Goal: Task Accomplishment & Management: Manage account settings

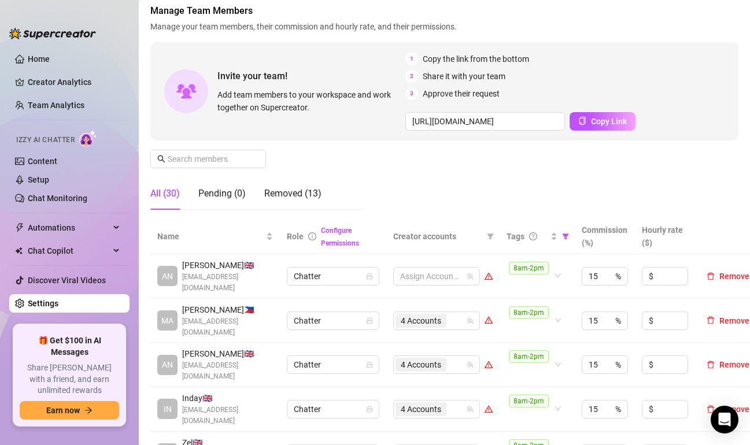
scroll to position [58, 0]
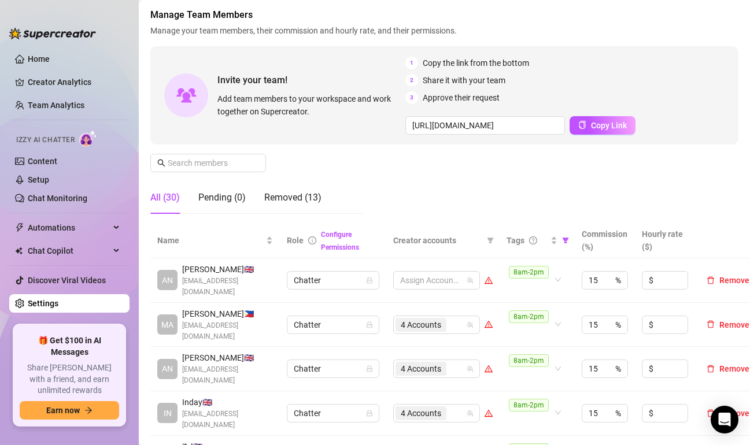
click at [463, 191] on div "Manage Team Members Manage your team members, their commission and hourly rate,…" at bounding box center [444, 115] width 588 height 215
click at [616, 127] on span "Copy Link" at bounding box center [609, 125] width 36 height 9
click at [412, 187] on div "Manage Team Members Manage your team members, their commission and hourly rate,…" at bounding box center [444, 115] width 588 height 215
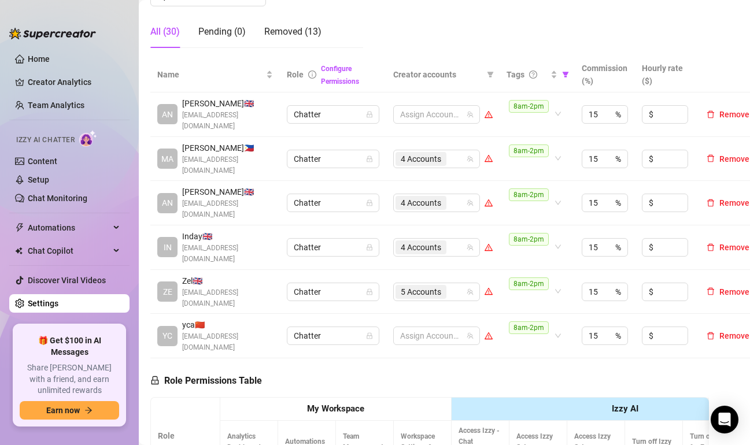
scroll to position [174, 0]
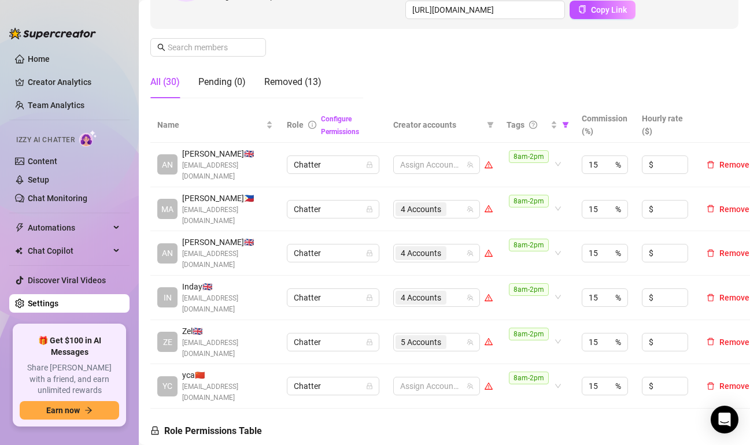
click at [526, 388] on td "8am-2pm" at bounding box center [537, 386] width 75 height 45
drag, startPoint x: 6, startPoint y: 1, endPoint x: 8, endPoint y: 8, distance: 7.2
click at [6, 1] on aside "Home Creator Analytics Team Analytics Izzy AI Chatter Content Setup Chat Monito…" at bounding box center [69, 222] width 139 height 445
click at [217, 84] on div "Pending (0)" at bounding box center [221, 82] width 47 height 14
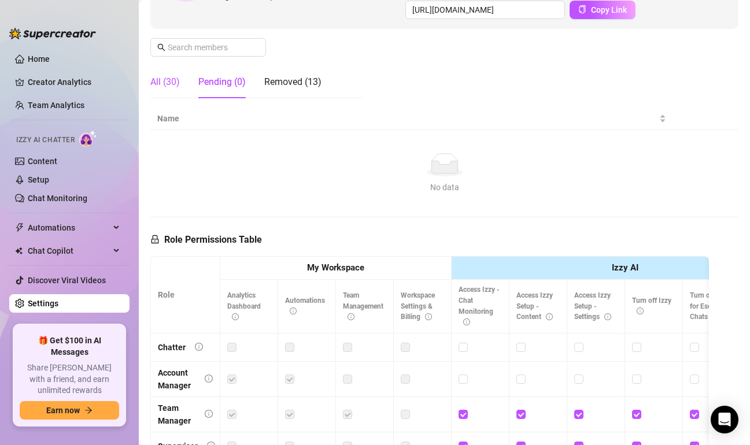
click at [168, 84] on div "All (30)" at bounding box center [165, 82] width 30 height 14
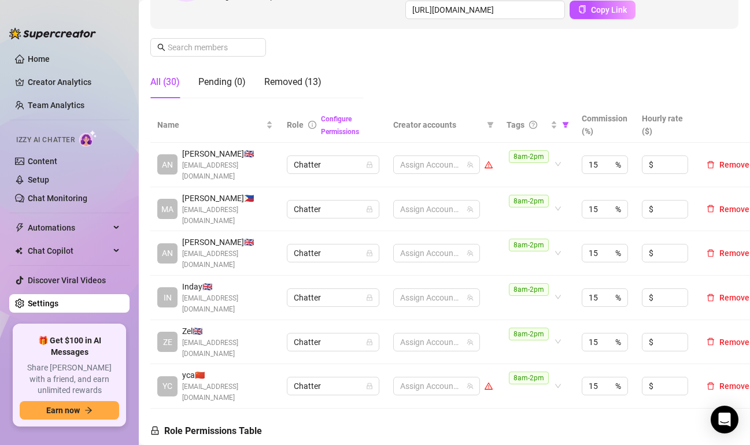
click at [408, 69] on div "Manage Team Members Manage your team members, their commission and hourly rate,…" at bounding box center [444, -1] width 588 height 215
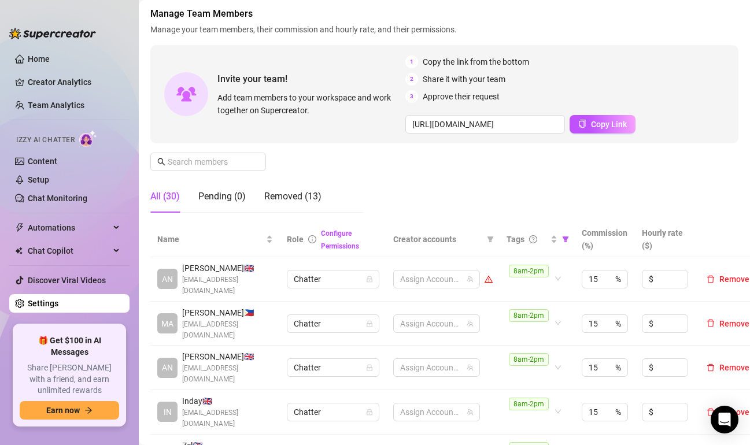
scroll to position [58, 0]
click at [338, 158] on div "Manage Team Members Manage your team members, their commission and hourly rate,…" at bounding box center [444, 115] width 588 height 215
click at [158, 196] on div "All (30)" at bounding box center [165, 198] width 30 height 14
click at [213, 172] on span at bounding box center [208, 163] width 116 height 19
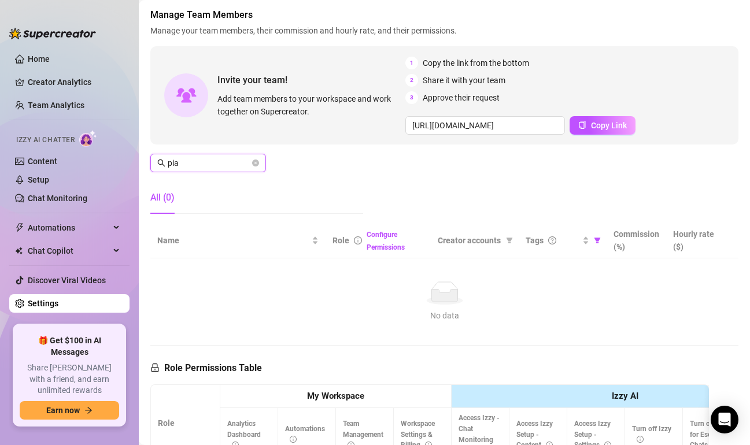
type input "pia"
drag, startPoint x: 255, startPoint y: 164, endPoint x: 266, endPoint y: 168, distance: 12.3
click at [255, 164] on icon "close-circle" at bounding box center [255, 163] width 7 height 7
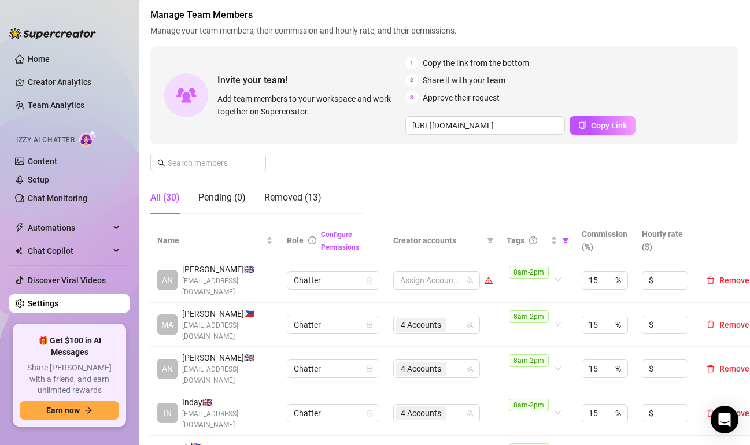
click at [484, 186] on div "Manage Team Members Manage your team members, their commission and hourly rate,…" at bounding box center [444, 115] width 588 height 215
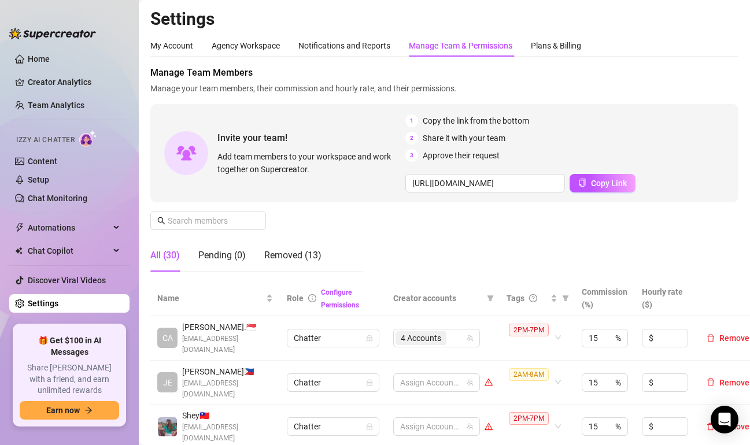
click at [392, 235] on div "Manage Team Members Manage your team members, their commission and hourly rate,…" at bounding box center [444, 173] width 588 height 215
click at [331, 228] on div "Manage Team Members Manage your team members, their commission and hourly rate,…" at bounding box center [444, 173] width 588 height 215
click at [292, 259] on div "Removed (13)" at bounding box center [292, 256] width 57 height 14
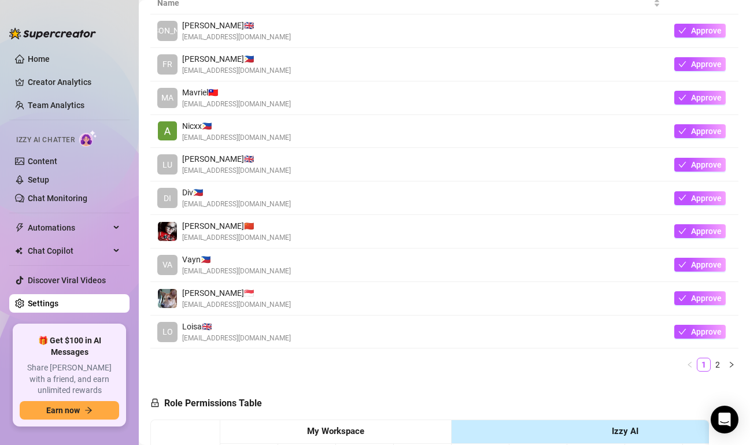
scroll to position [347, 0]
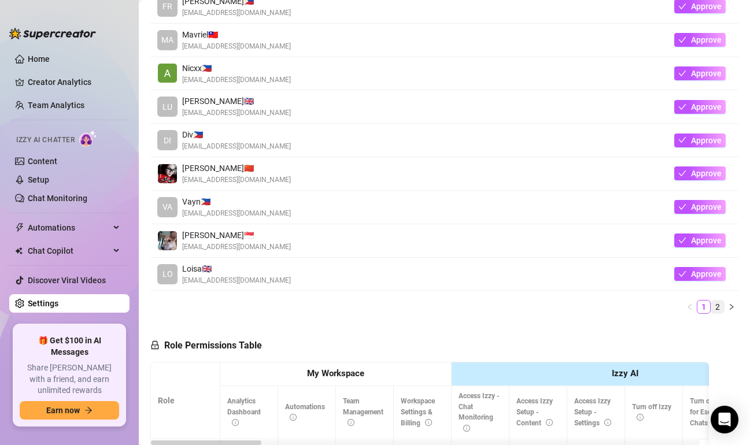
click at [712, 309] on link "2" at bounding box center [718, 307] width 13 height 13
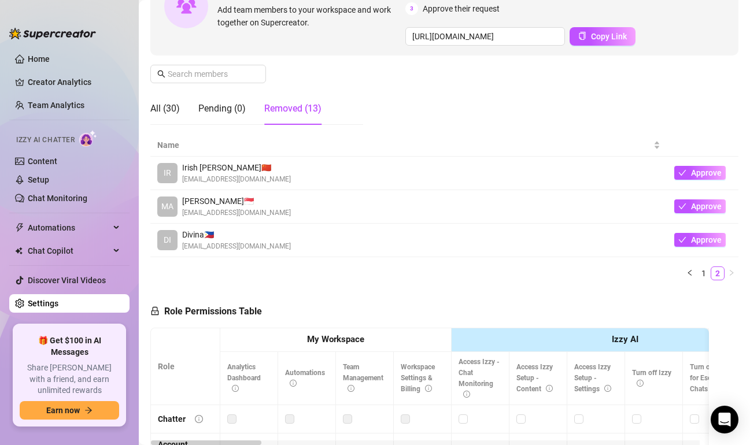
scroll to position [146, 0]
click at [687, 276] on icon "left" at bounding box center [690, 273] width 7 height 7
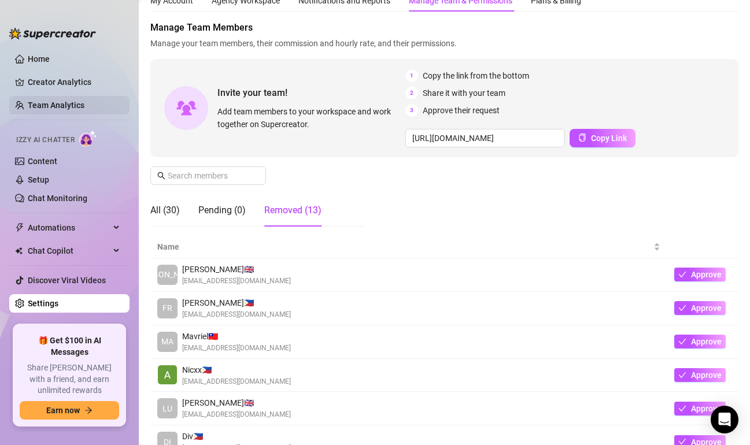
scroll to position [0, 0]
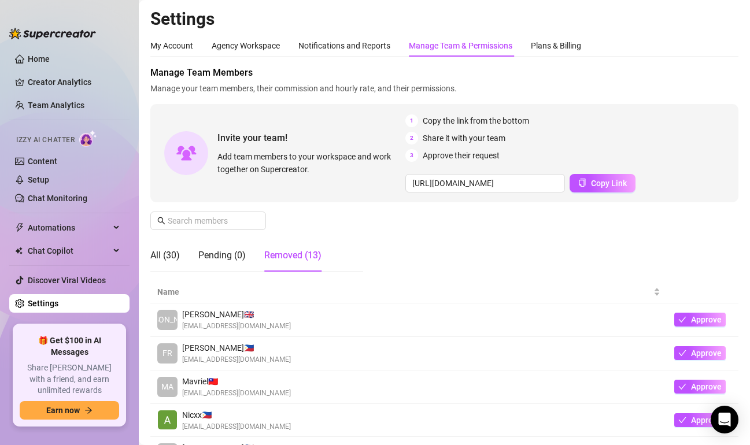
drag, startPoint x: 404, startPoint y: 236, endPoint x: 392, endPoint y: 235, distance: 12.2
click at [404, 235] on div "Manage Team Members Manage your team members, their commission and hourly rate,…" at bounding box center [444, 173] width 588 height 215
